Goal: Transaction & Acquisition: Purchase product/service

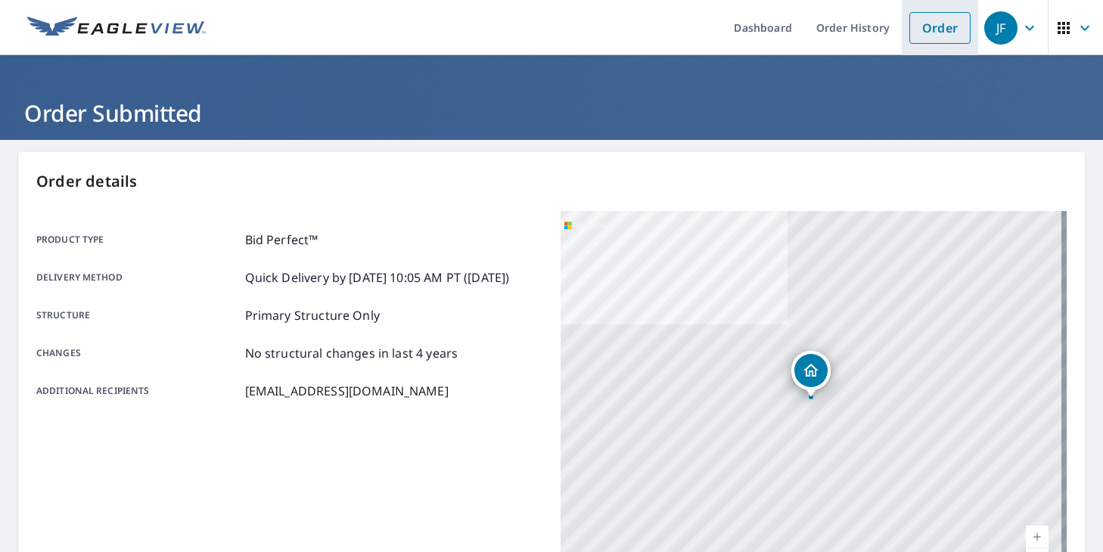
click at [954, 32] on link "Order" at bounding box center [939, 28] width 61 height 32
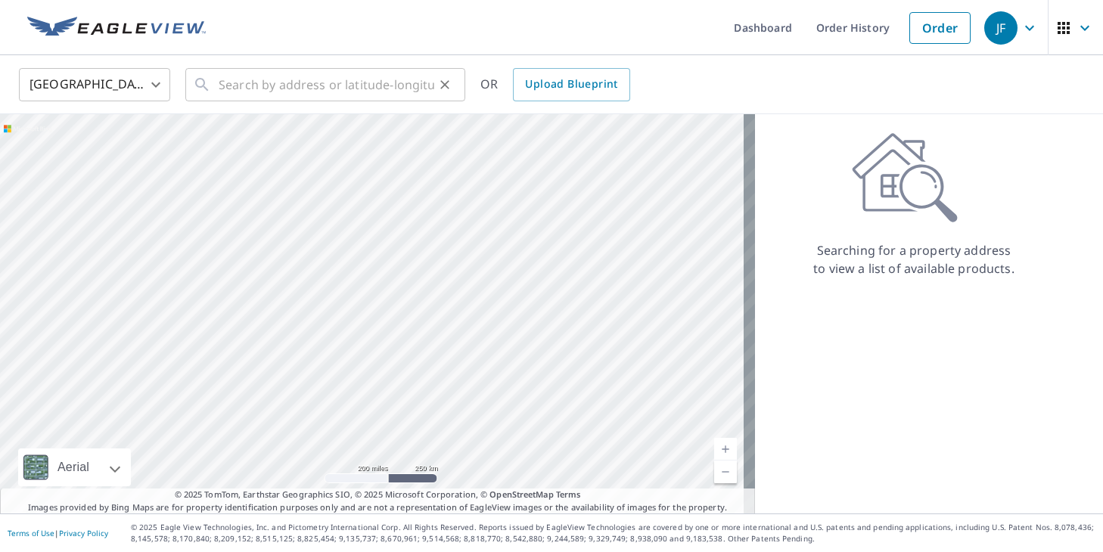
click at [218, 81] on div "​" at bounding box center [325, 84] width 280 height 33
paste input "[STREET_ADDRESS]"
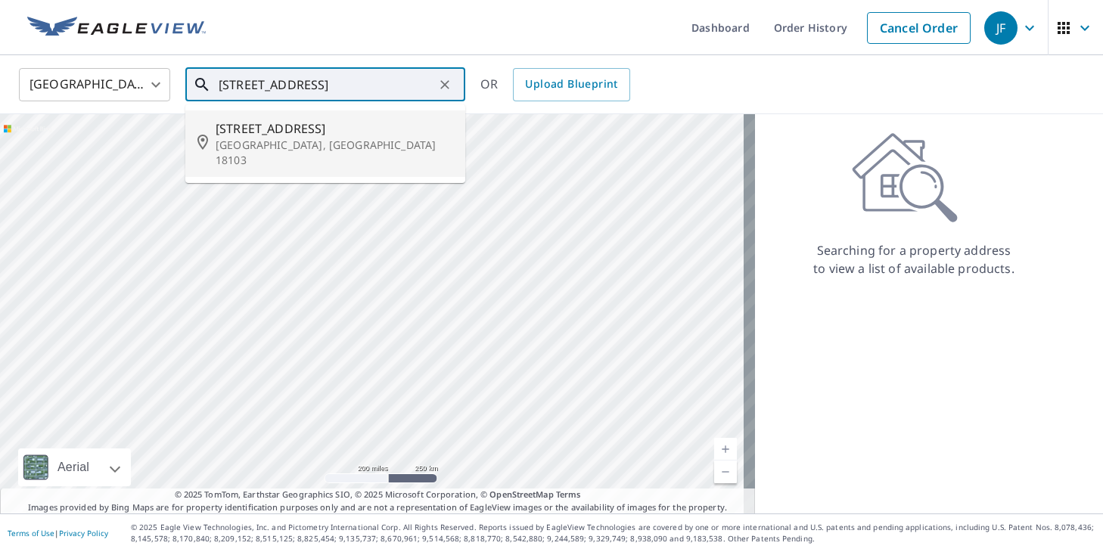
click at [329, 118] on li "[STREET_ADDRESS]" at bounding box center [325, 143] width 280 height 67
type input "[STREET_ADDRESS]"
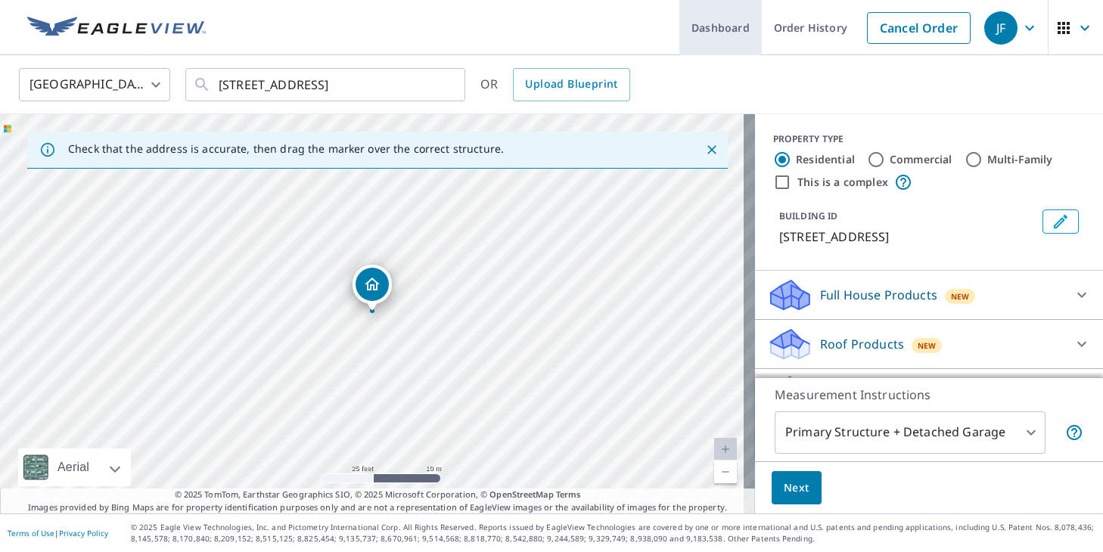
click at [710, 36] on link "Dashboard" at bounding box center [720, 27] width 82 height 55
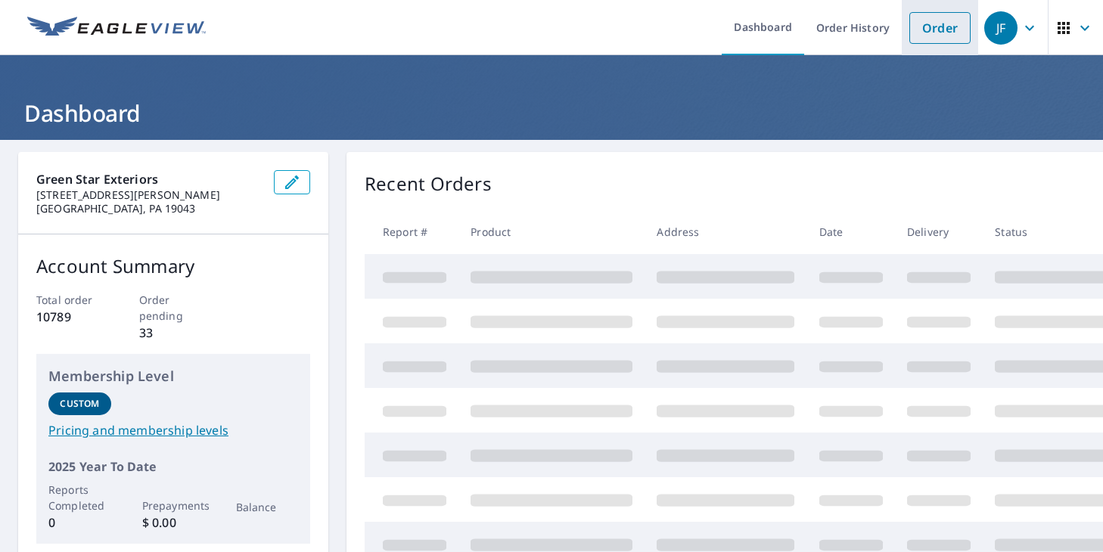
click at [939, 11] on li "Order" at bounding box center [939, 27] width 76 height 55
click at [936, 30] on link "Order" at bounding box center [939, 28] width 61 height 32
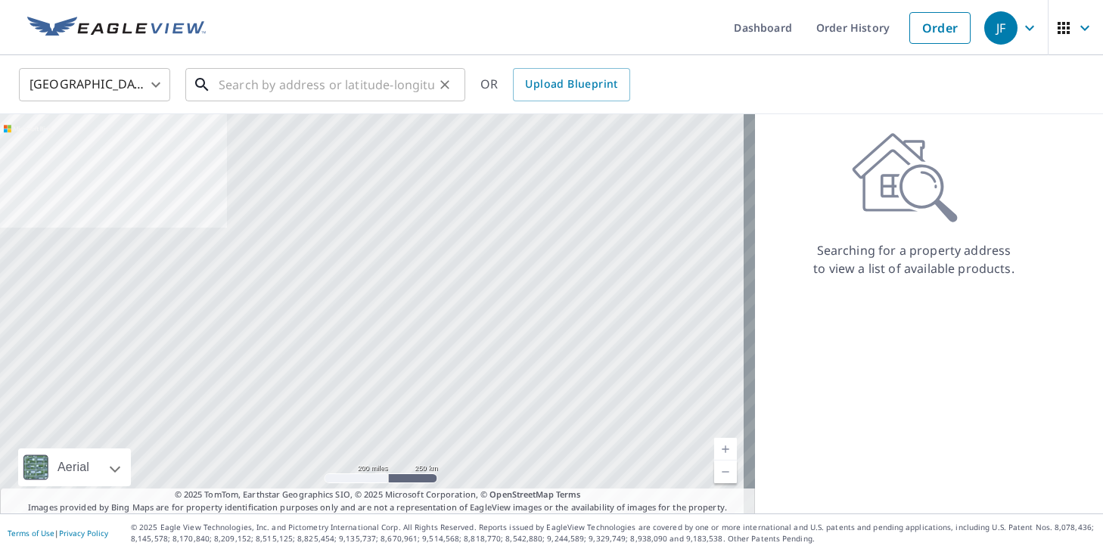
click at [278, 92] on input "text" at bounding box center [327, 85] width 216 height 42
paste input "[STREET_ADDRESS]"
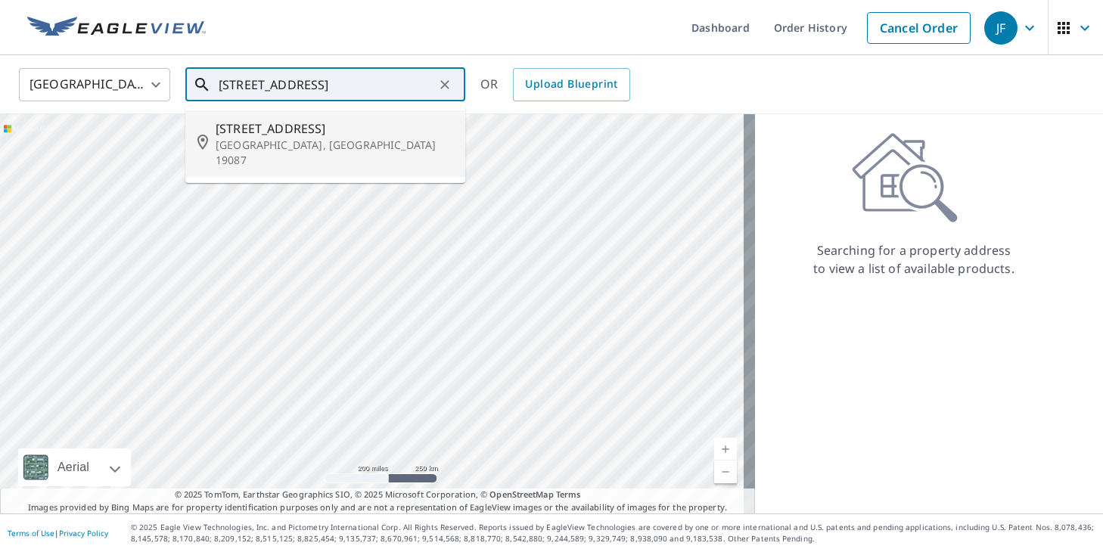
click at [305, 143] on p "[GEOGRAPHIC_DATA], [GEOGRAPHIC_DATA] 19087" at bounding box center [334, 153] width 237 height 30
type input "[STREET_ADDRESS]"
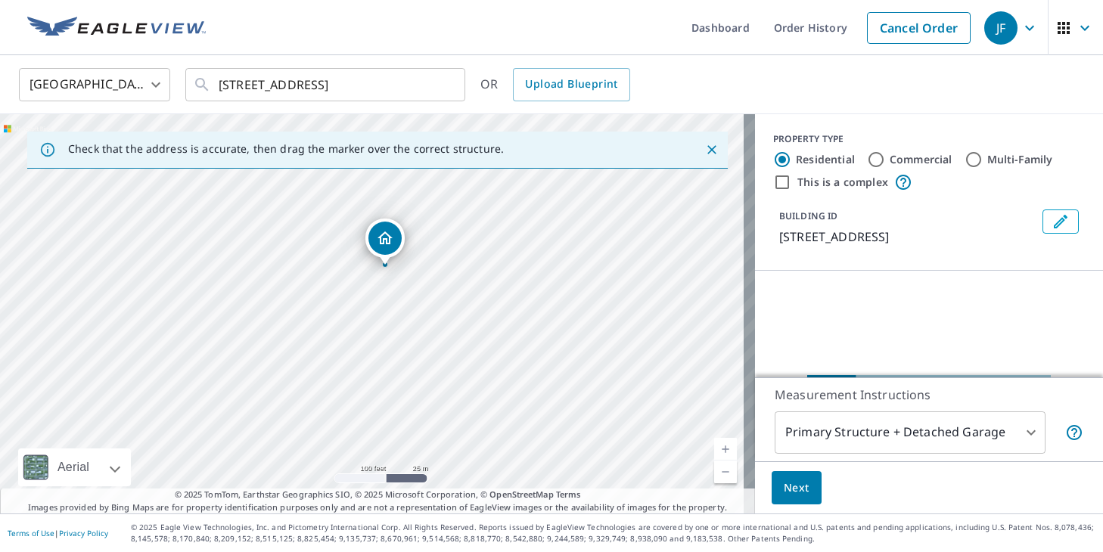
click at [918, 445] on body "JF JF Dashboard Order History Cancel Order JF [GEOGRAPHIC_DATA] US ​ [STREET_AD…" at bounding box center [551, 276] width 1103 height 552
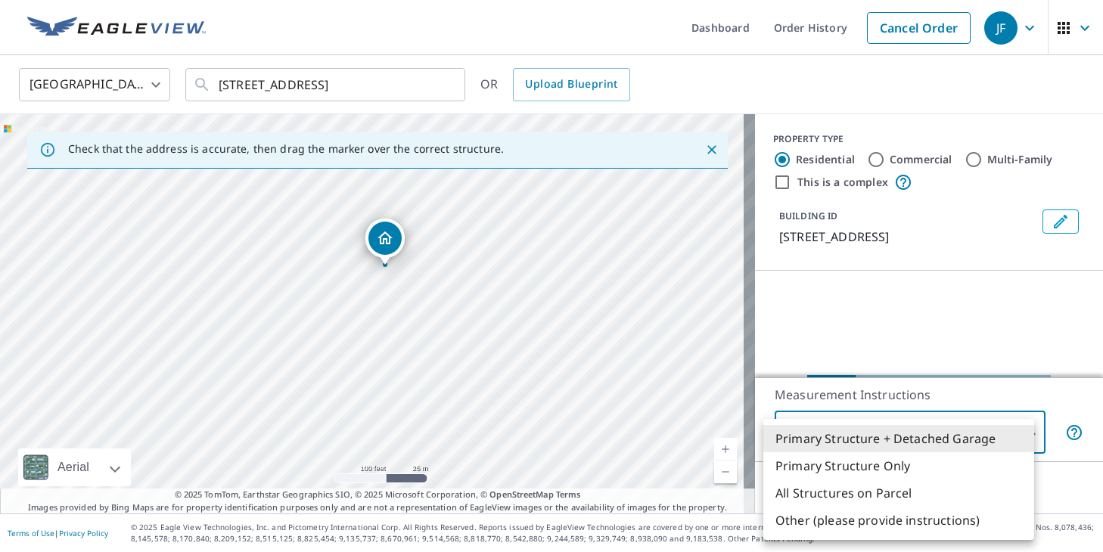
click at [901, 473] on li "Primary Structure Only" at bounding box center [898, 465] width 271 height 27
type input "2"
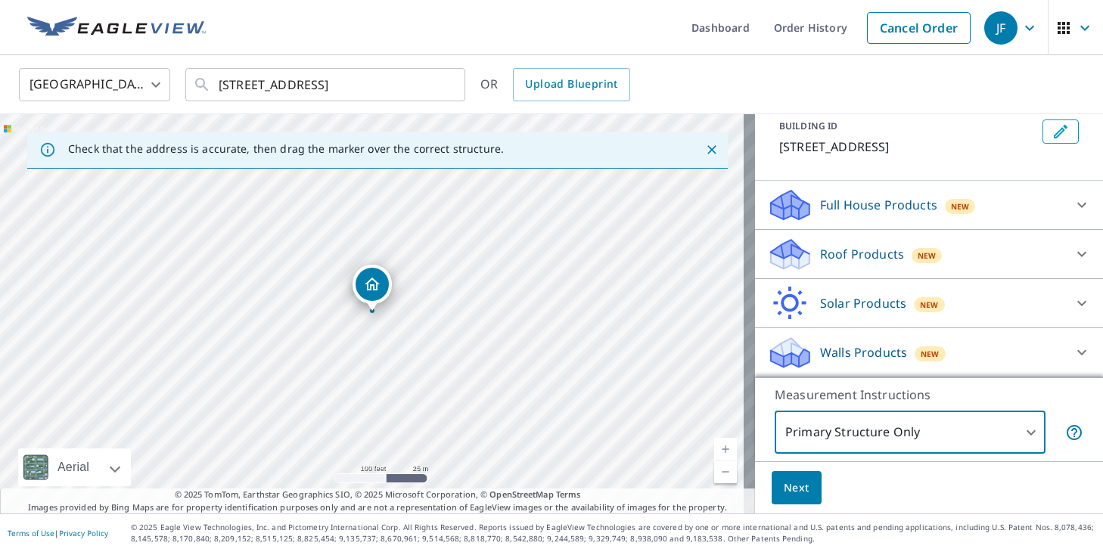
click at [859, 244] on div "Roof Products New" at bounding box center [915, 255] width 296 height 36
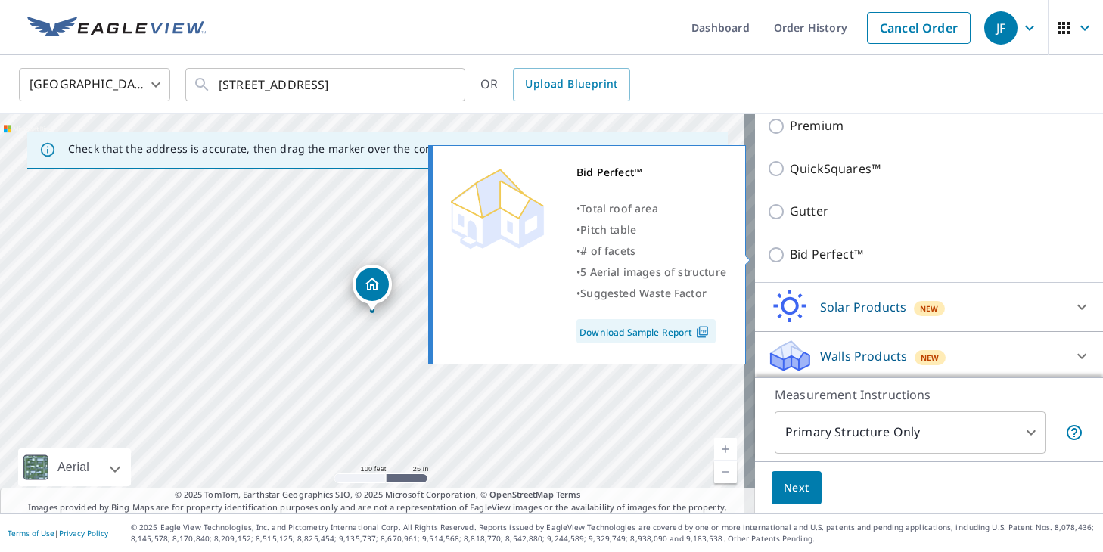
click at [804, 256] on p "Bid Perfect™" at bounding box center [826, 254] width 73 height 19
click at [790, 256] on input "Bid Perfect™" at bounding box center [778, 255] width 23 height 18
checkbox input "true"
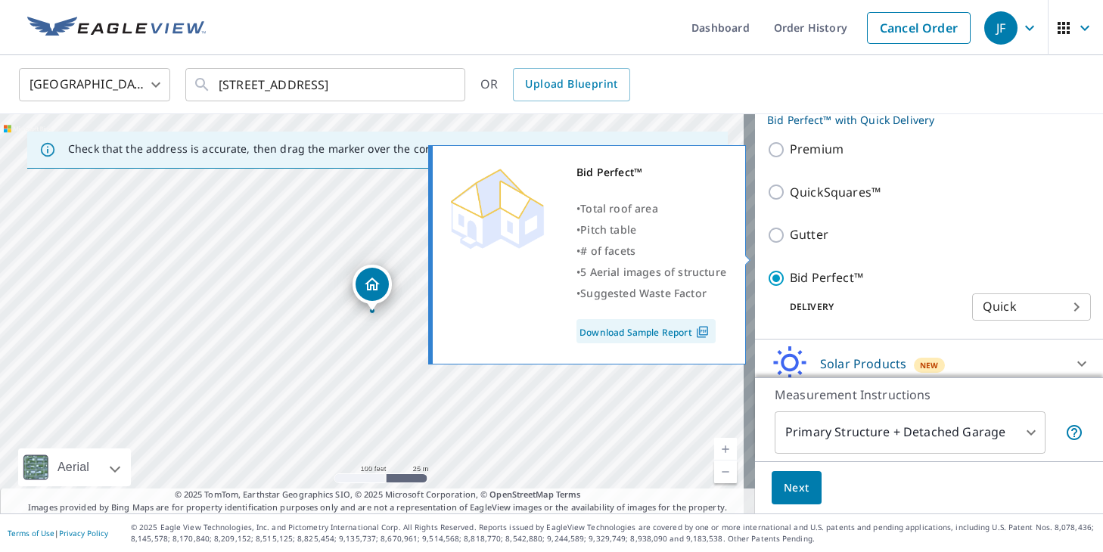
scroll to position [281, 0]
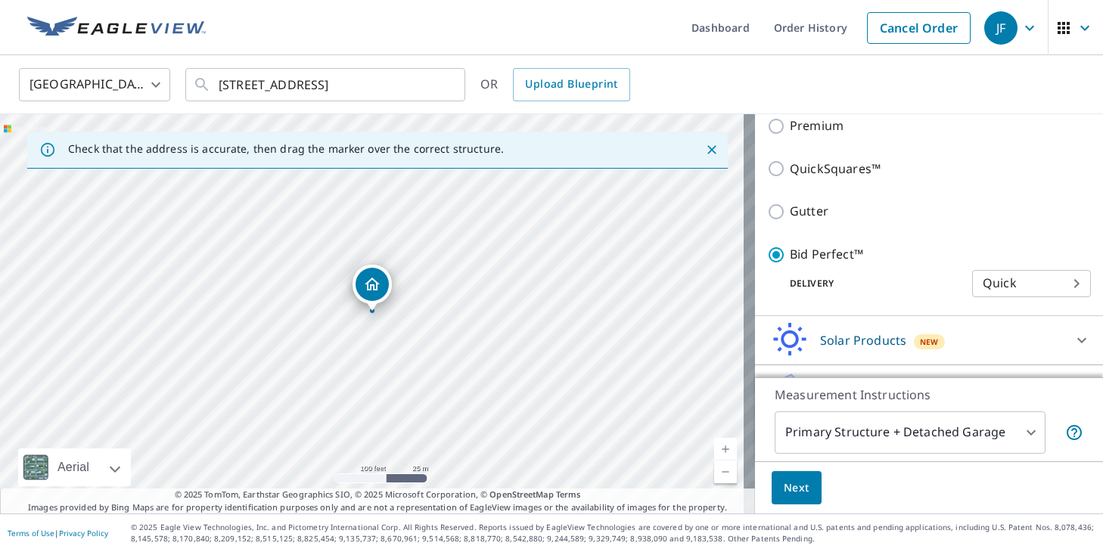
click at [852, 451] on body "JF JF Dashboard Order History Cancel Order JF [GEOGRAPHIC_DATA] US ​ [STREET_AD…" at bounding box center [551, 276] width 1103 height 552
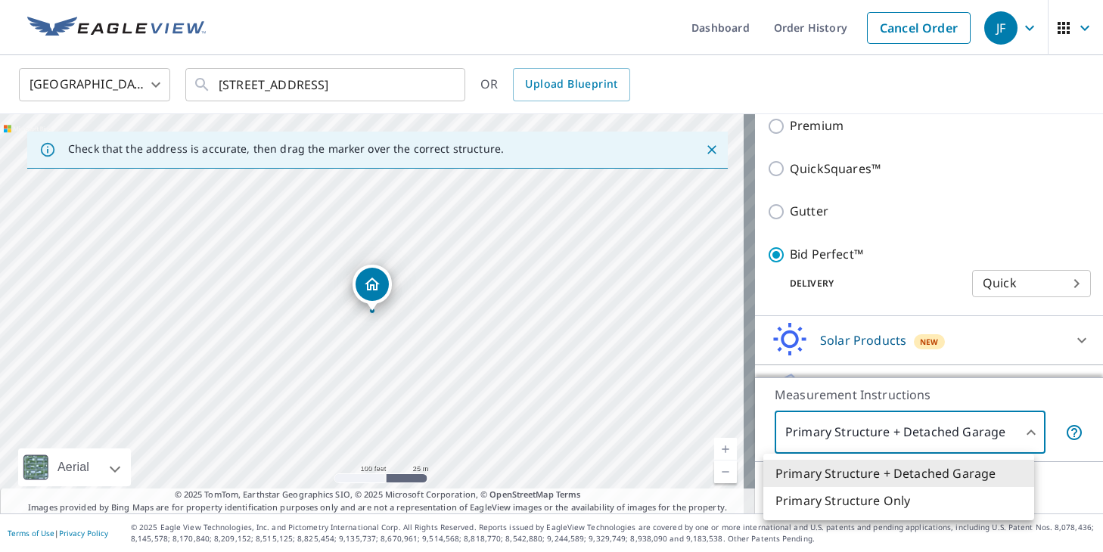
click at [844, 492] on li "Primary Structure Only" at bounding box center [898, 500] width 271 height 27
type input "2"
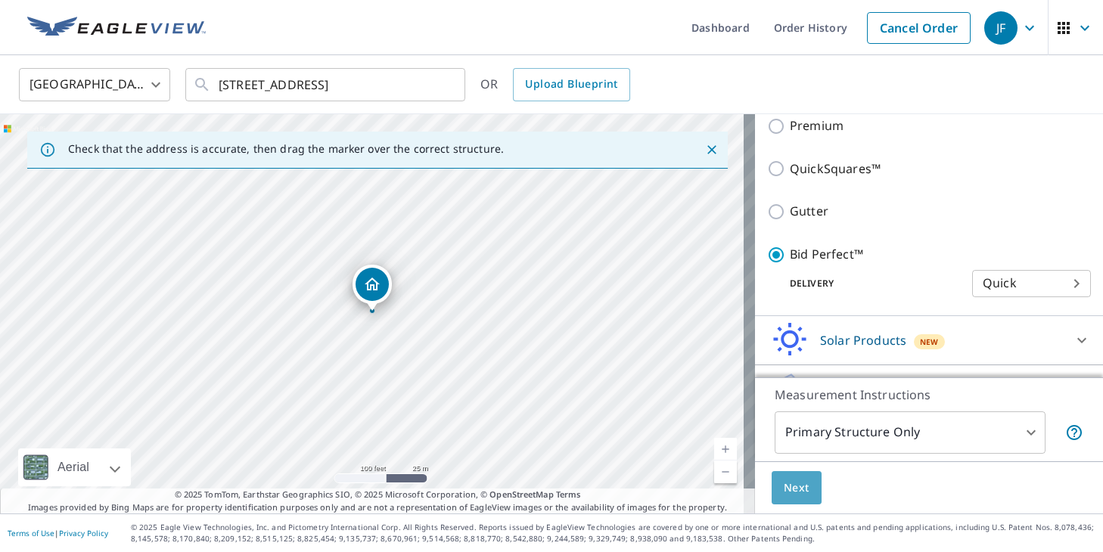
click at [791, 502] on button "Next" at bounding box center [796, 488] width 50 height 34
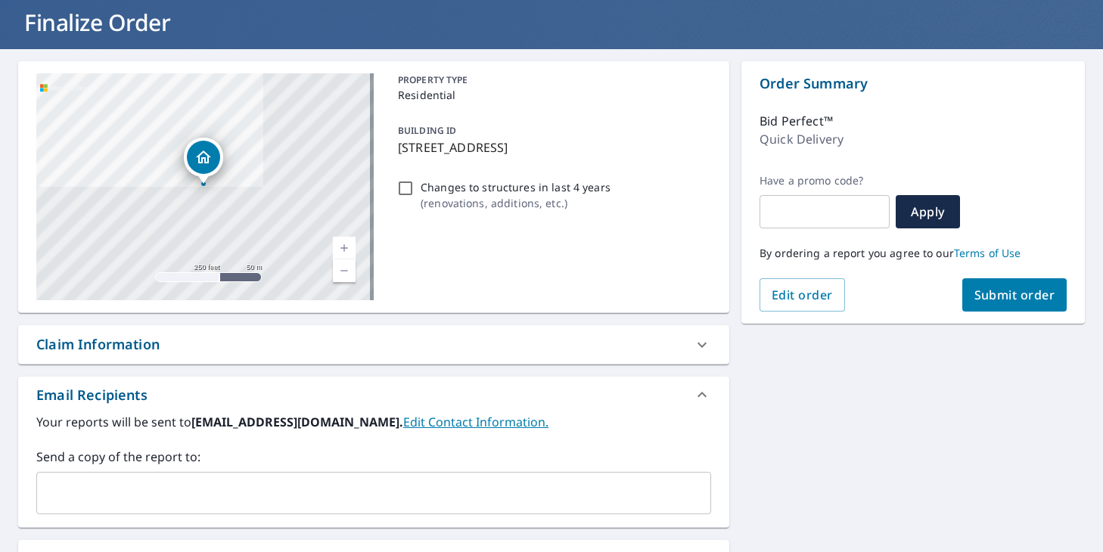
scroll to position [227, 0]
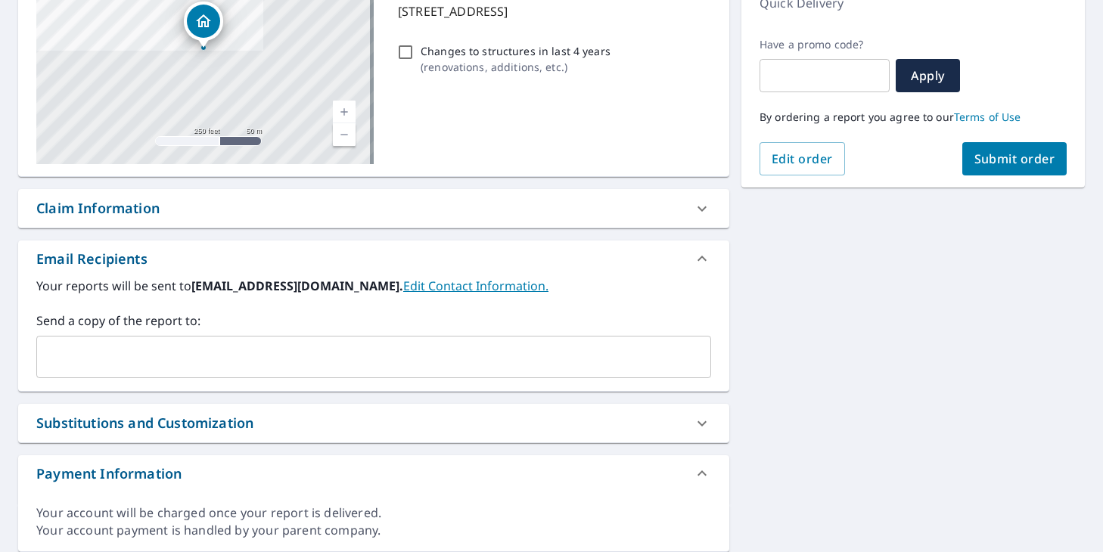
click at [982, 168] on button "Submit order" at bounding box center [1014, 158] width 105 height 33
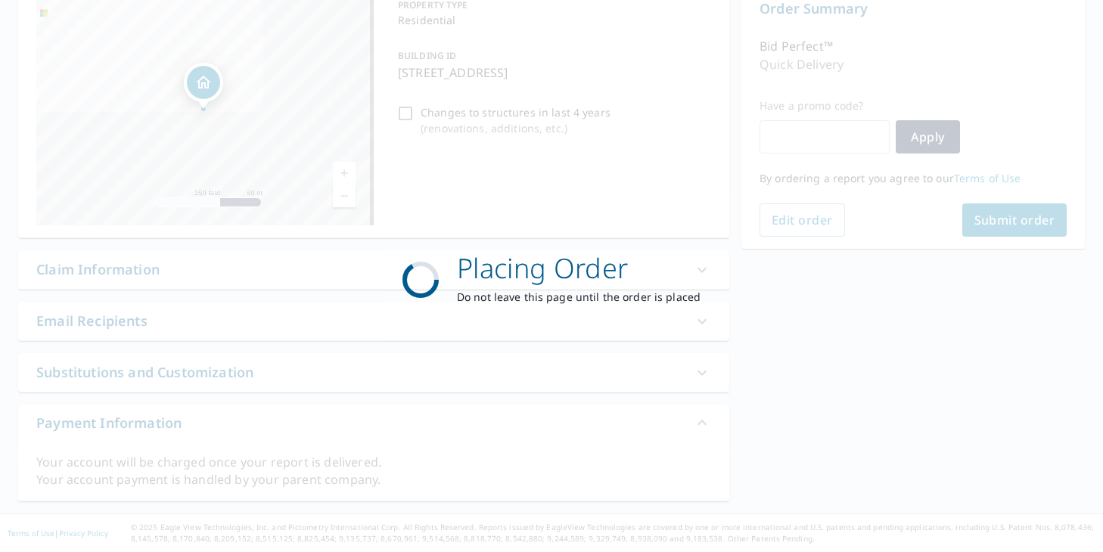
scroll to position [166, 0]
